Goal: Find specific page/section: Find specific page/section

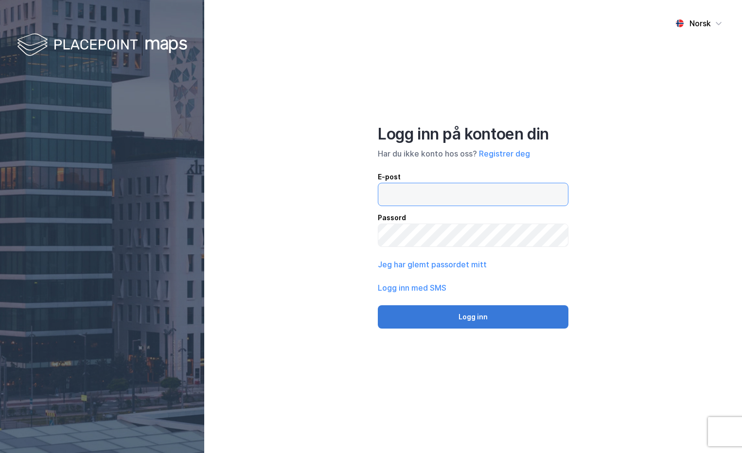
type input "[PERSON_NAME][EMAIL_ADDRESS][DOMAIN_NAME]"
click at [511, 313] on button "Logg inn" at bounding box center [473, 316] width 191 height 23
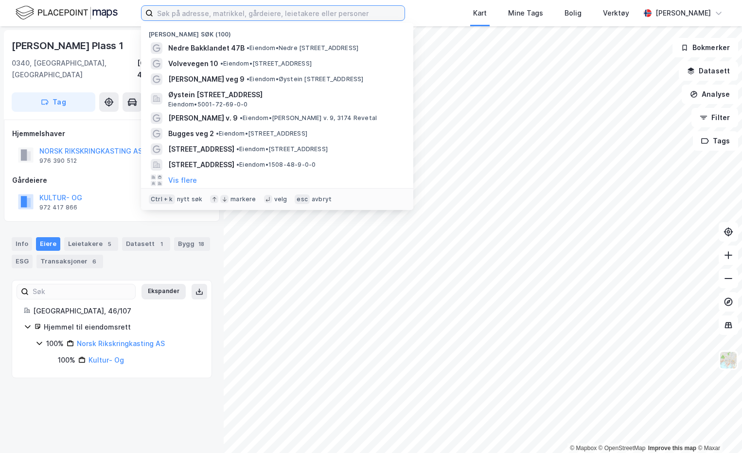
click at [173, 15] on input at bounding box center [278, 13] width 251 height 15
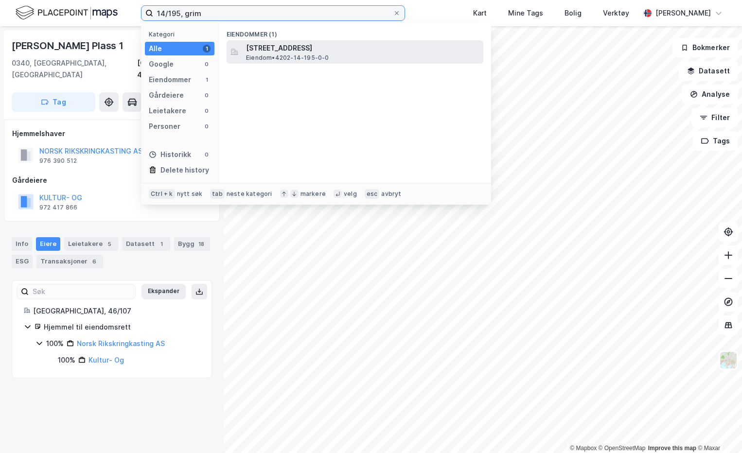
type input "14/195, grim"
click at [290, 51] on span "[STREET_ADDRESS]" at bounding box center [362, 48] width 233 height 12
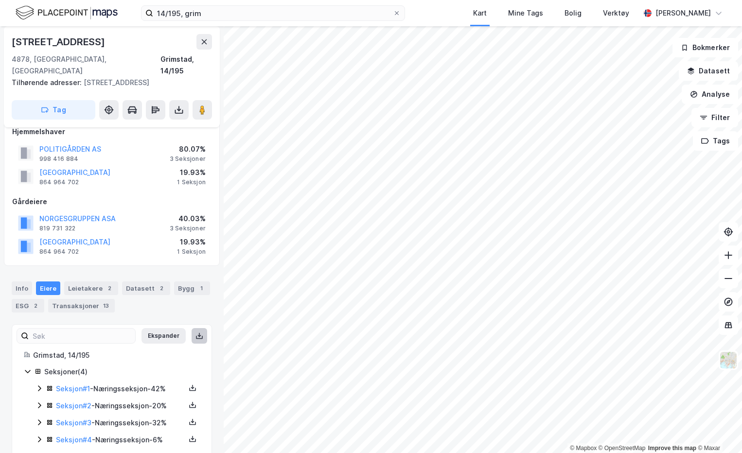
scroll to position [19, 0]
